Goal: Navigation & Orientation: Find specific page/section

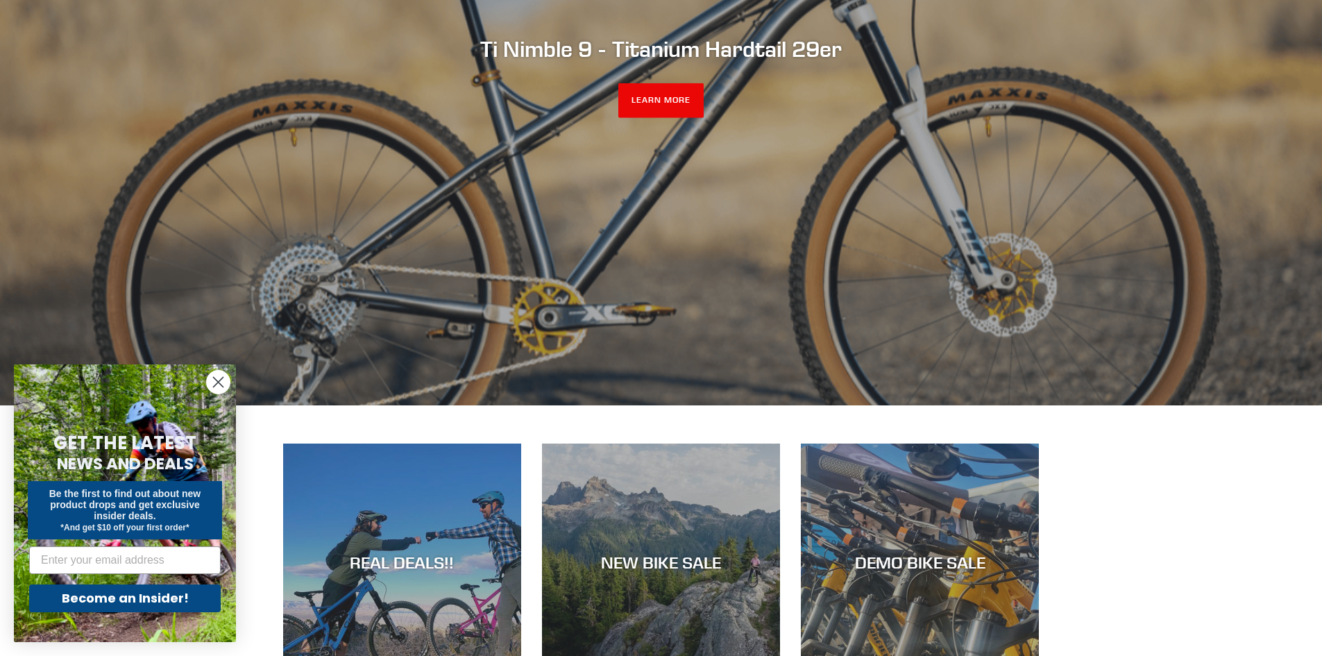
scroll to position [347, 0]
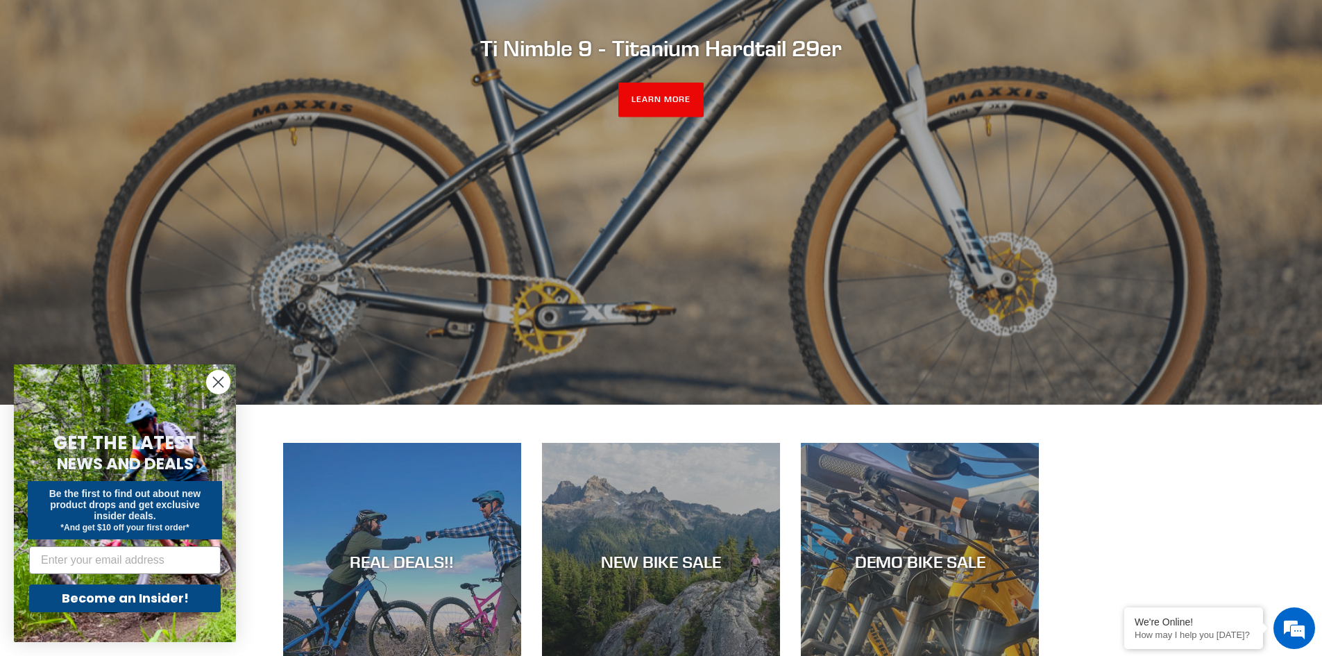
click at [219, 382] on icon "Close dialog" at bounding box center [219, 382] width 10 height 10
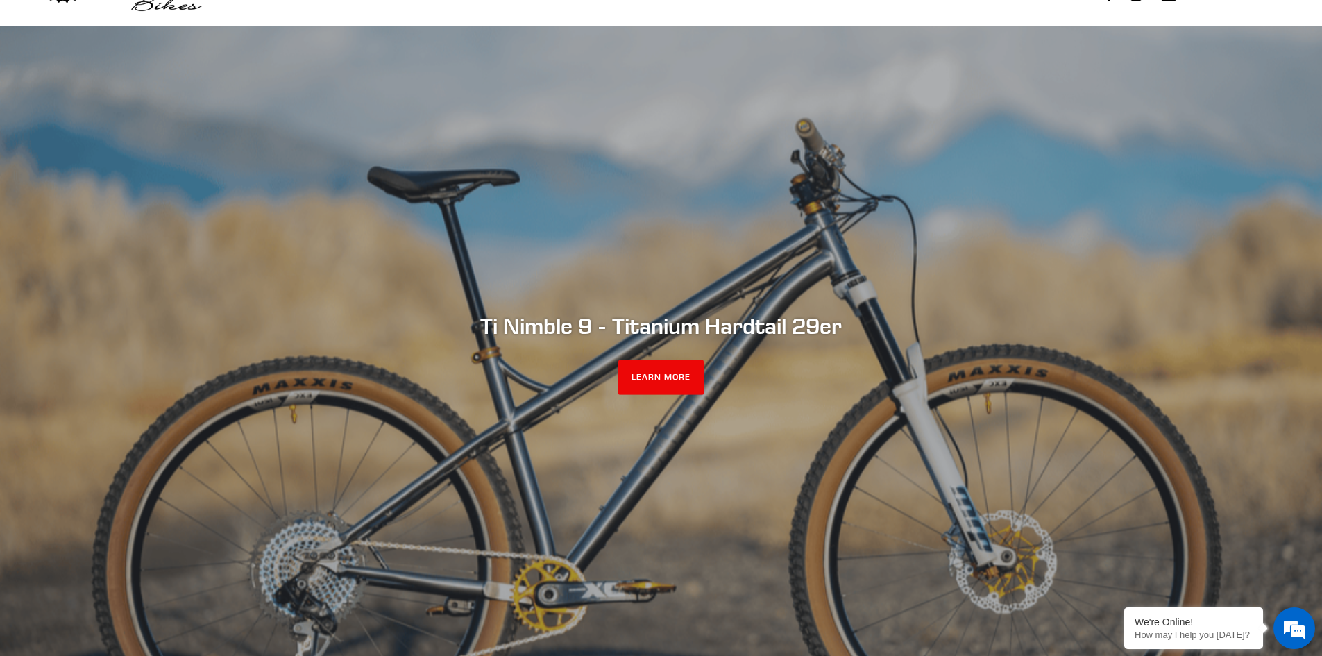
scroll to position [0, 0]
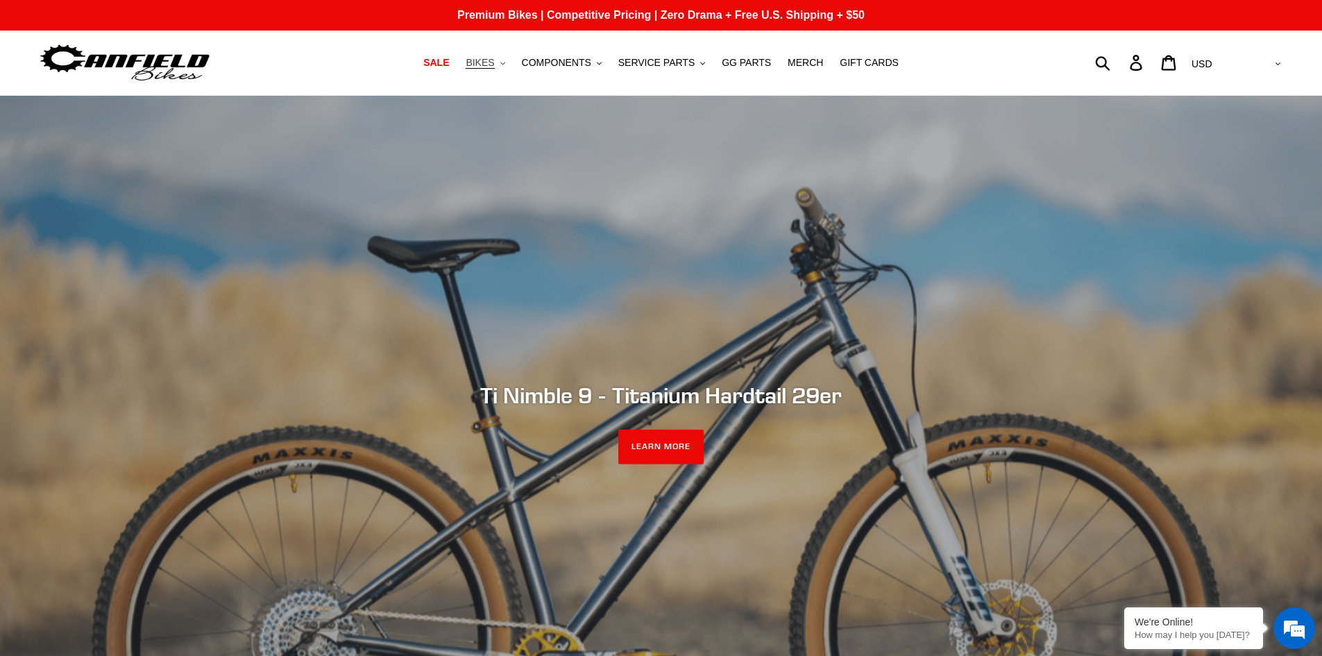
click at [494, 64] on span "BIKES" at bounding box center [479, 63] width 28 height 12
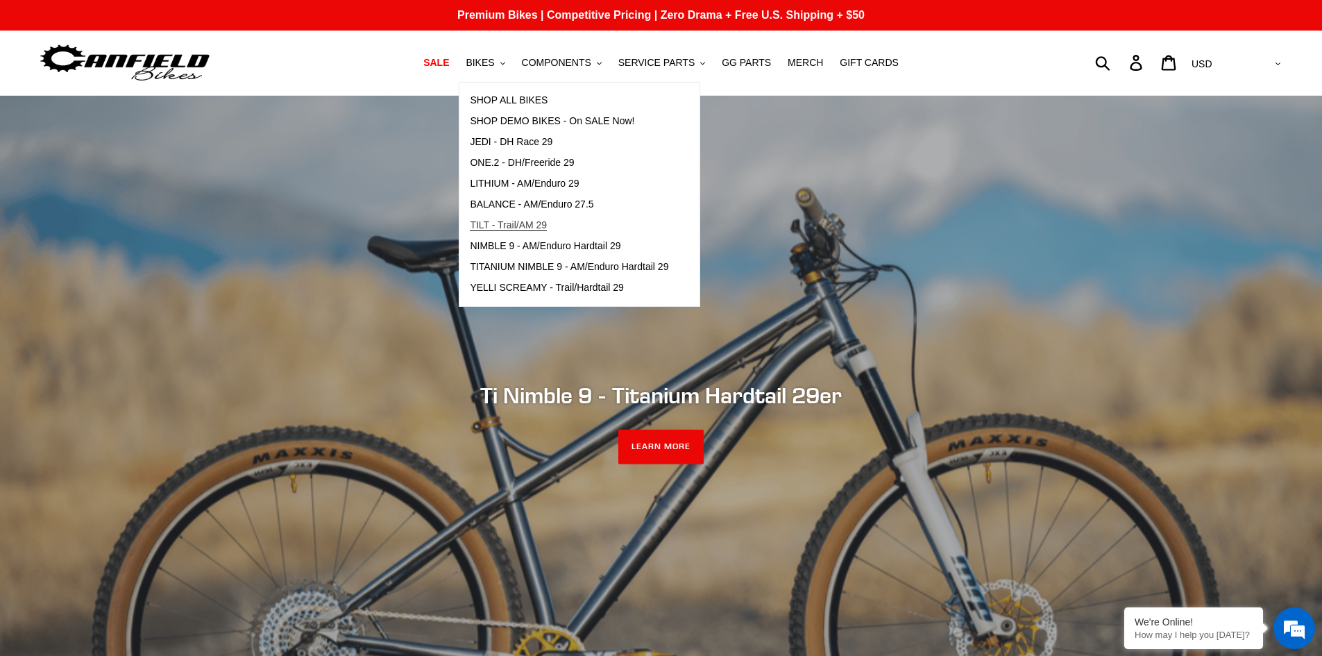
click at [509, 224] on span "TILT - Trail/AM 29" at bounding box center [508, 225] width 77 height 12
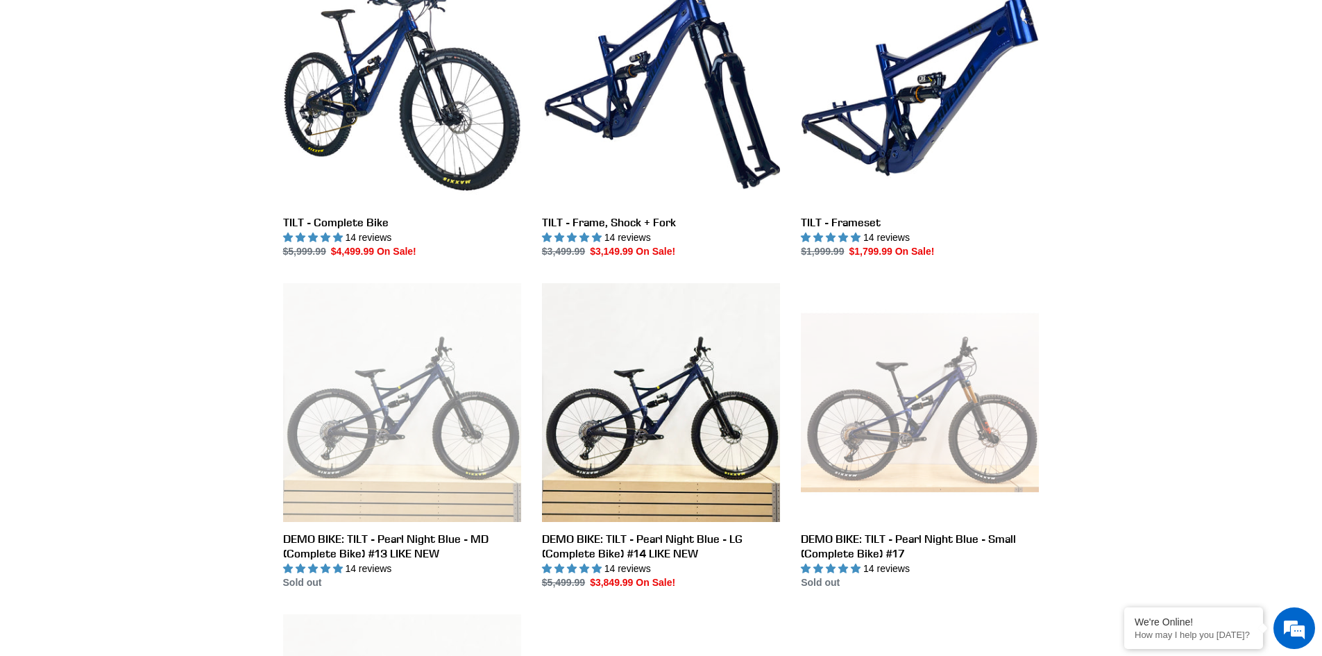
scroll to position [555, 0]
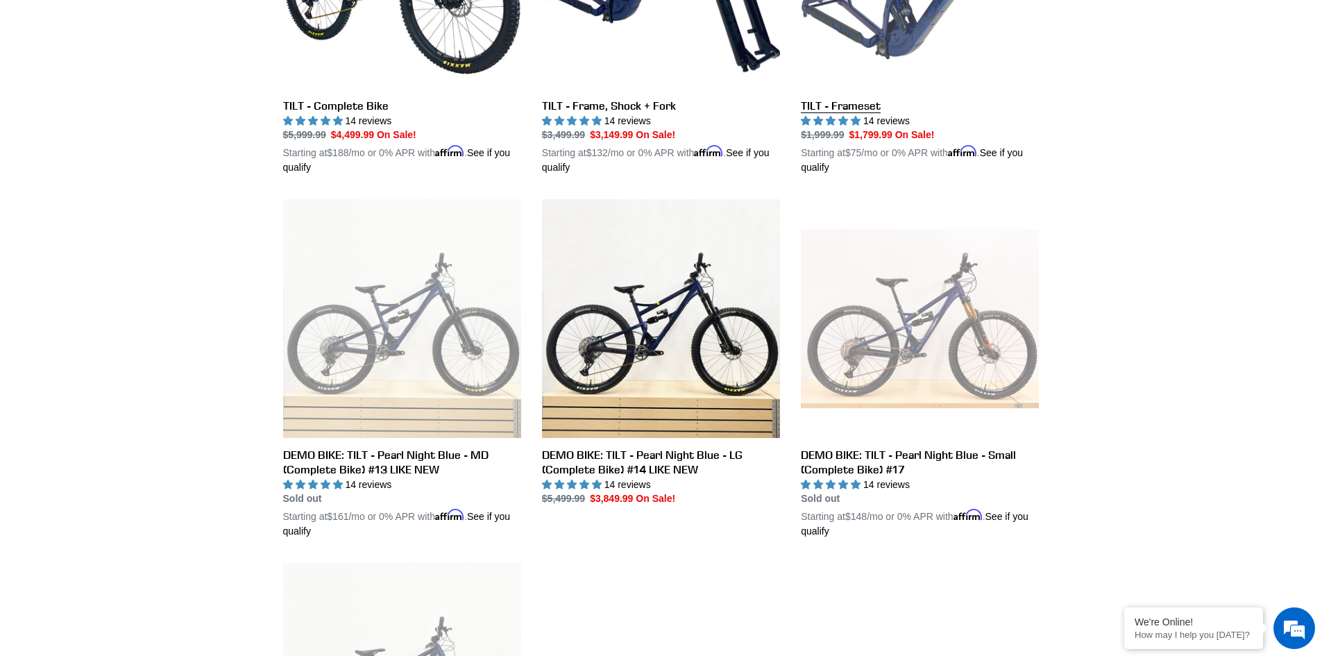
click at [906, 28] on link "TILT - Frameset" at bounding box center [920, 13] width 238 height 325
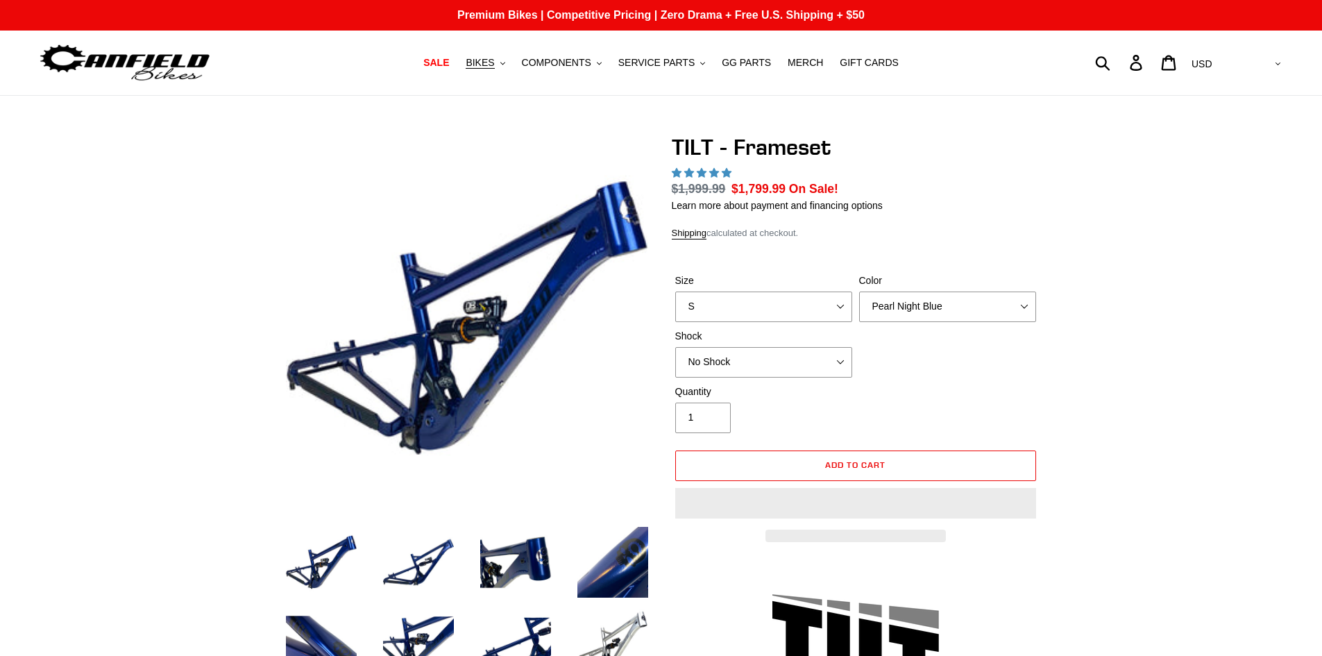
select select "highest-rating"
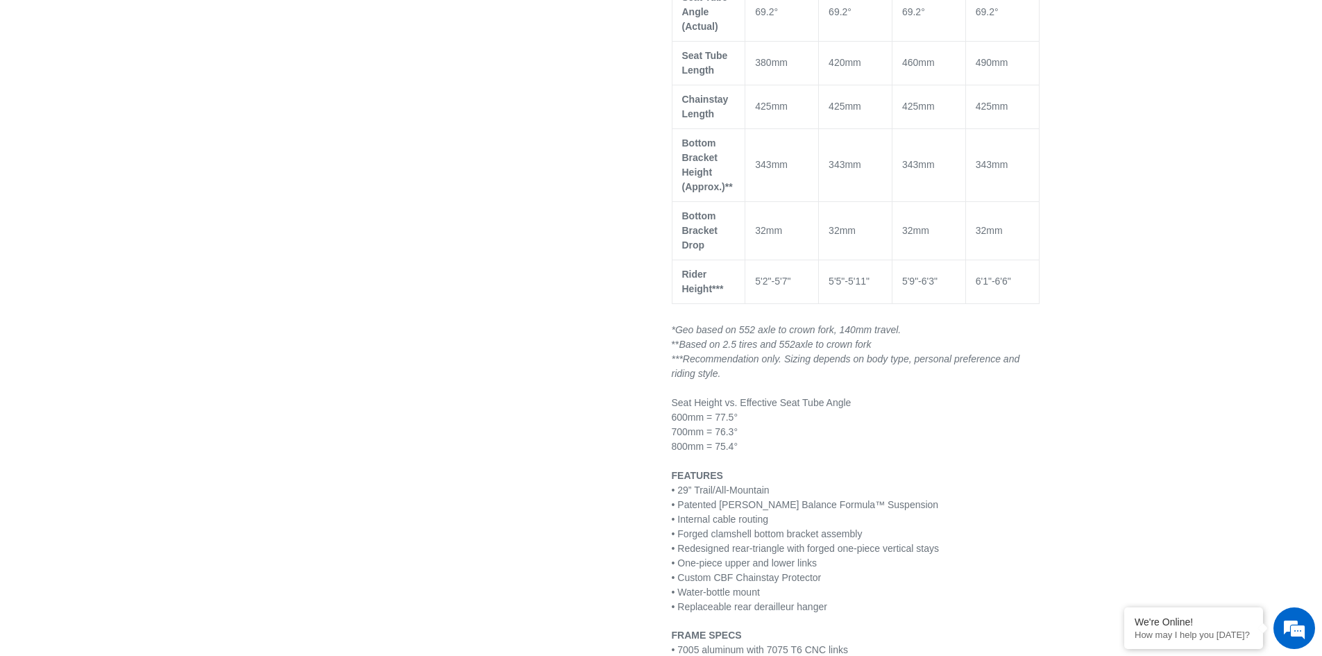
scroll to position [1318, 0]
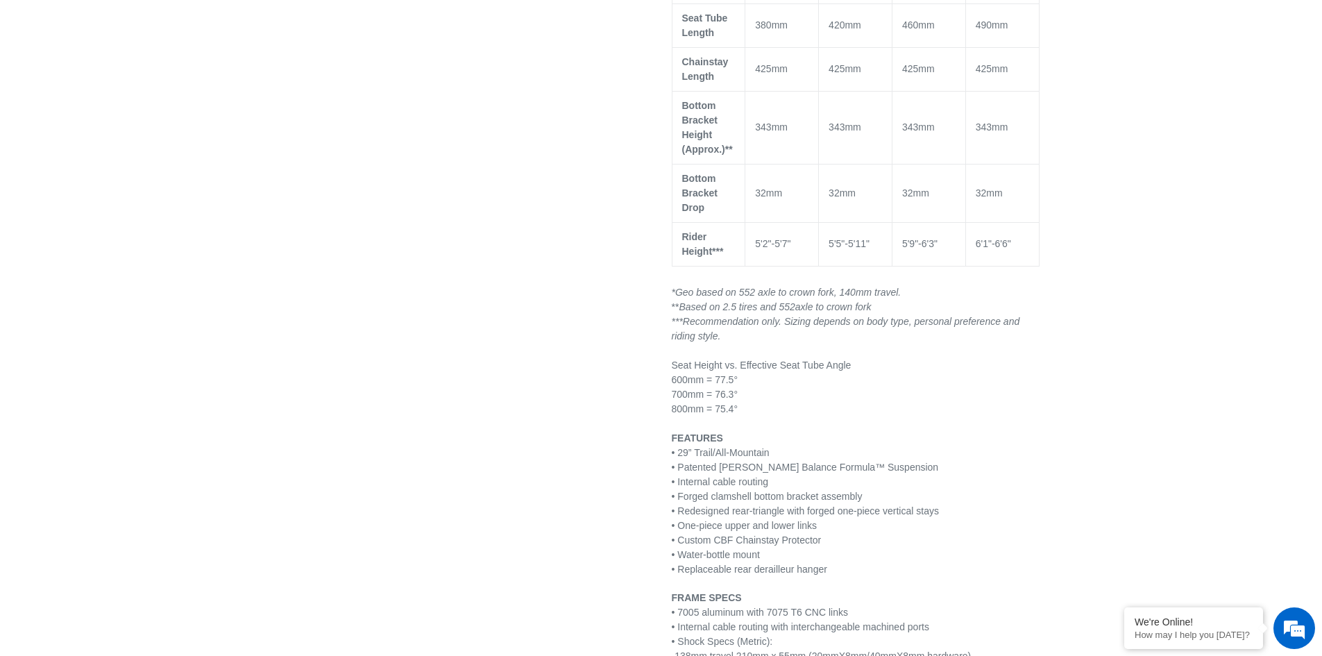
drag, startPoint x: 533, startPoint y: 405, endPoint x: 495, endPoint y: 379, distance: 45.4
